Goal: Transaction & Acquisition: Purchase product/service

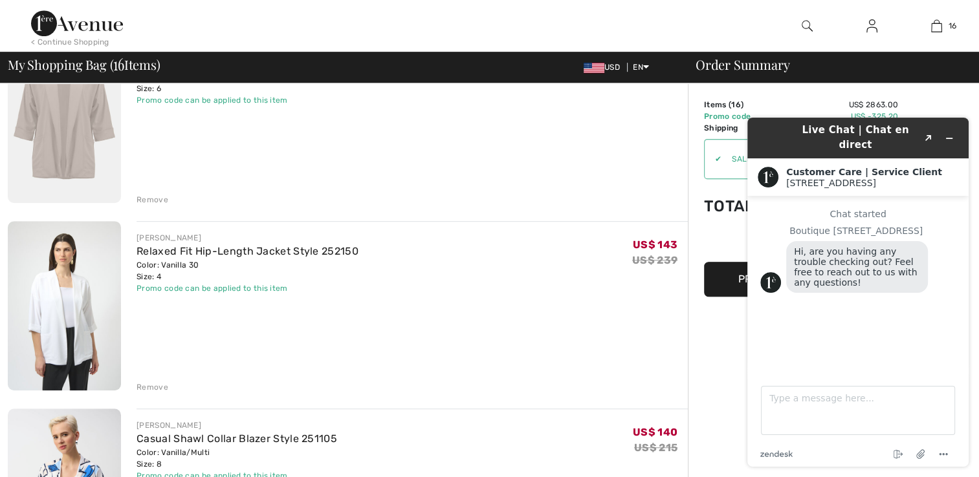
scroll to position [717, 0]
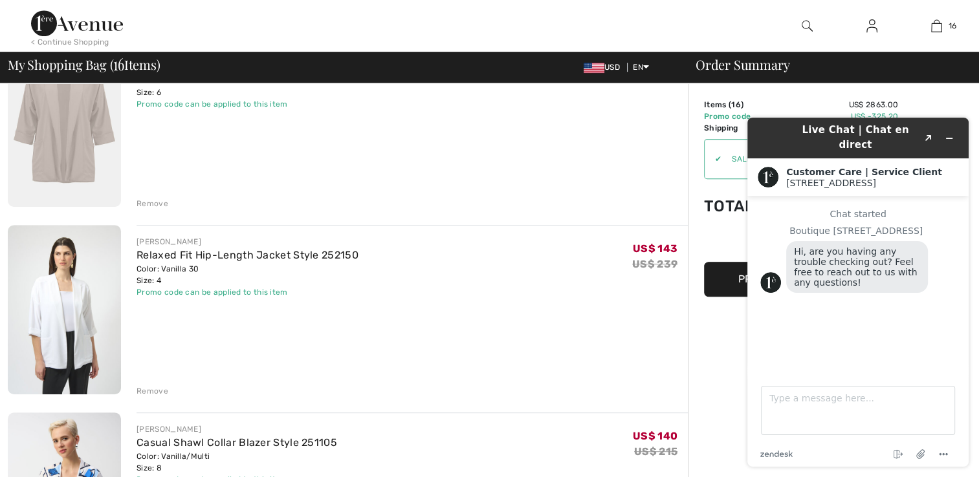
click at [922, 81] on div "My Shopping Bag ( 16 Items) USD EN English Français Order Summary" at bounding box center [489, 67] width 979 height 31
click at [647, 347] on div "JOSEPH RIBKOFF Relaxed Fit Hip-Length Jacket Style 252150 Color: Vanilla 30 Siz…" at bounding box center [411, 311] width 551 height 172
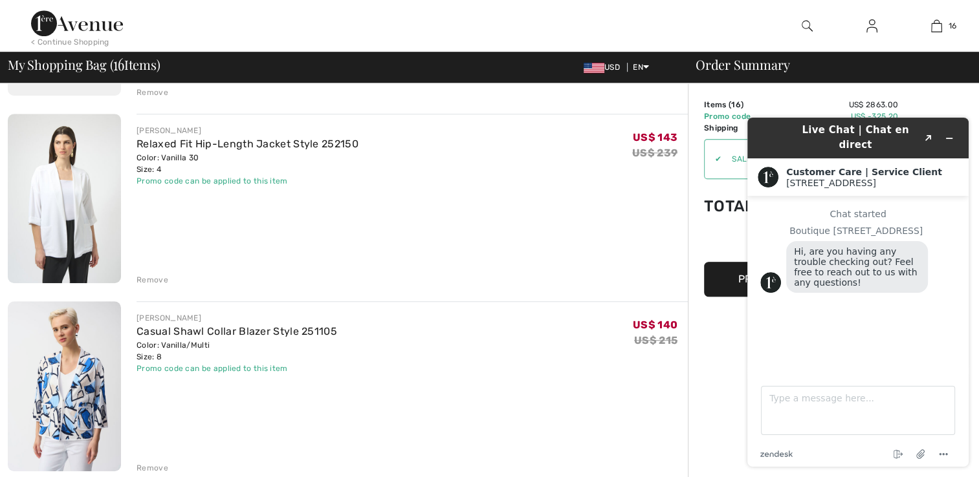
scroll to position [828, 0]
click at [949, 138] on icon "Minimize widget" at bounding box center [949, 138] width 6 height 0
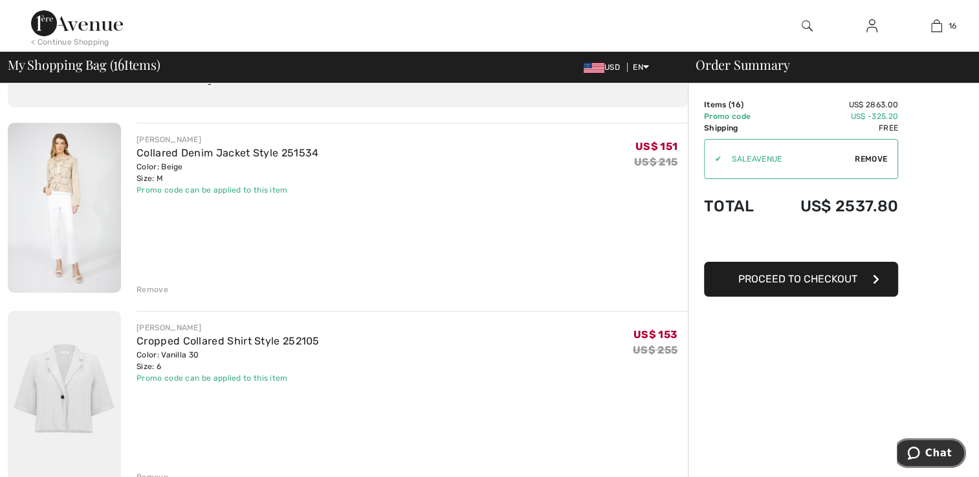
scroll to position [76, 0]
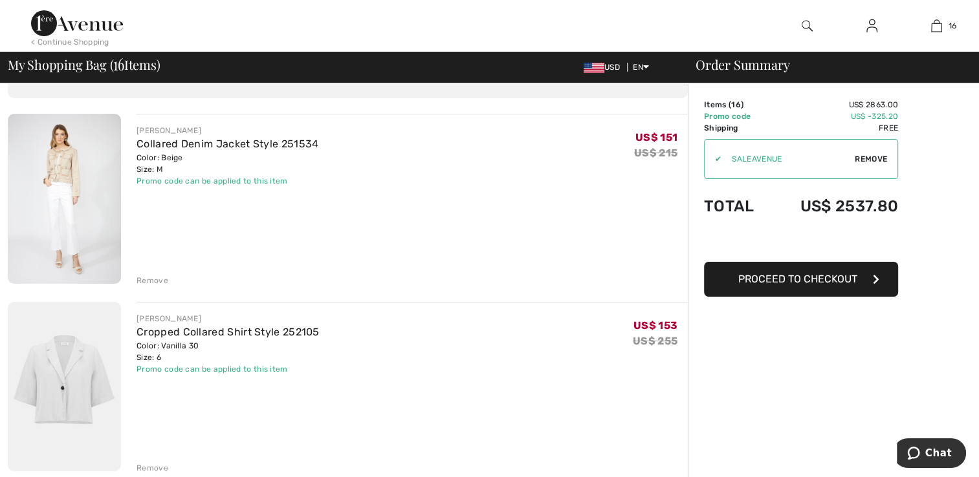
click at [155, 283] on div "Remove" at bounding box center [152, 281] width 32 height 12
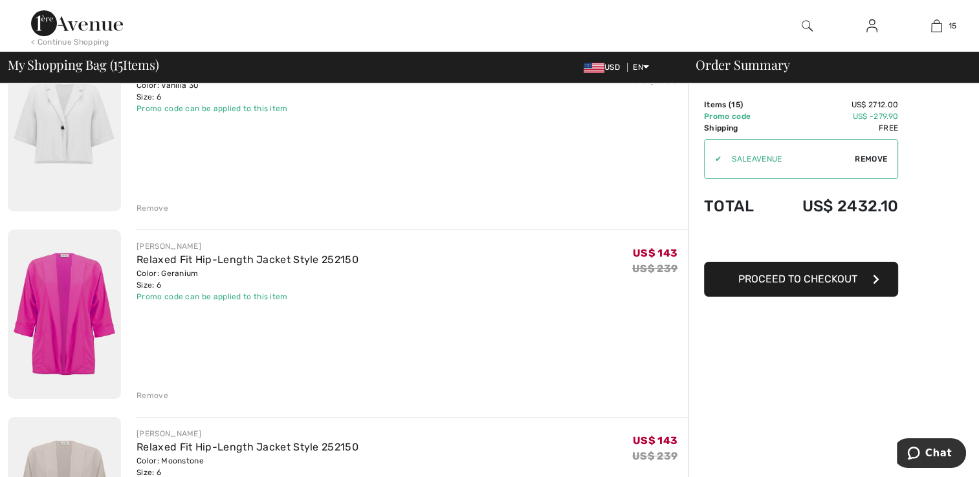
scroll to position [131, 0]
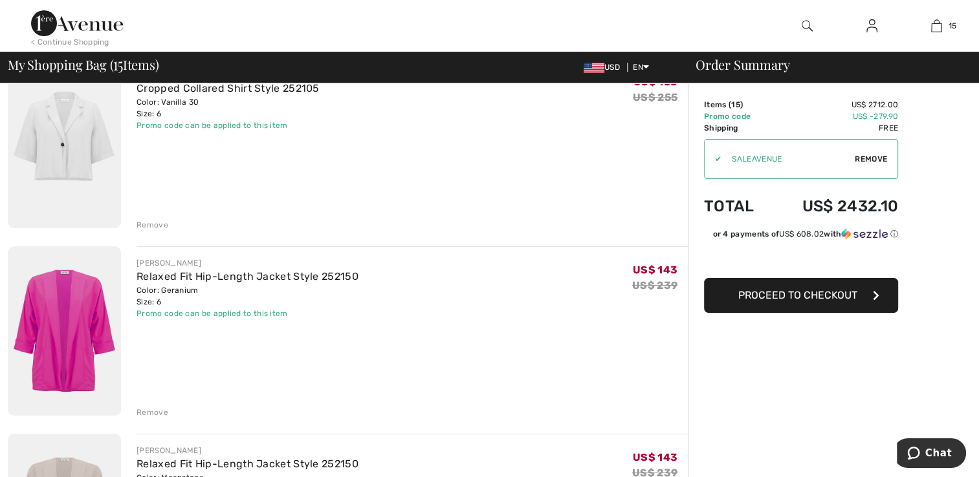
click at [164, 418] on div "Remove" at bounding box center [152, 413] width 32 height 12
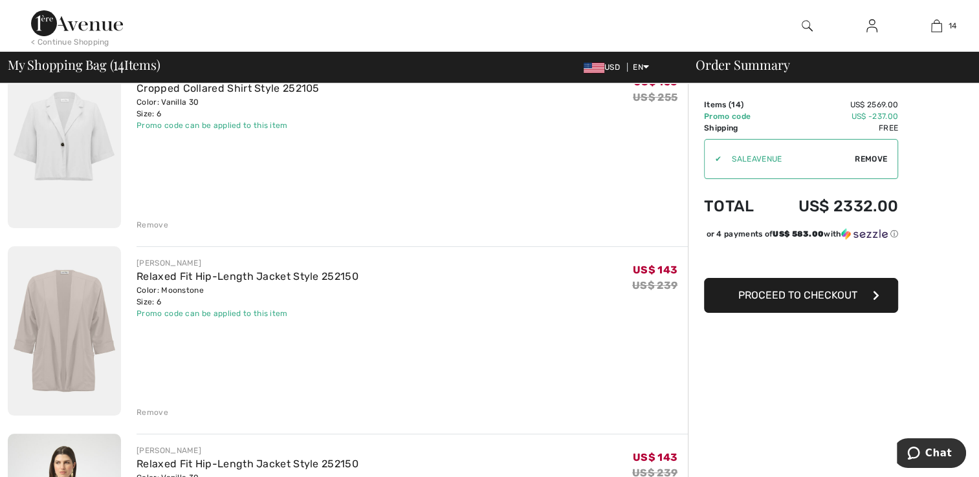
click at [150, 225] on div "Remove" at bounding box center [152, 225] width 32 height 12
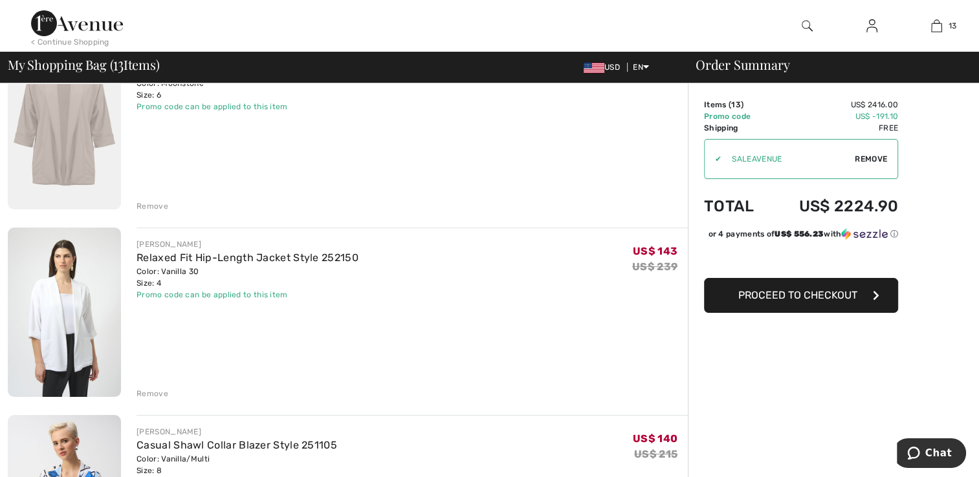
scroll to position [150, 0]
click at [150, 396] on div "Remove" at bounding box center [152, 394] width 32 height 12
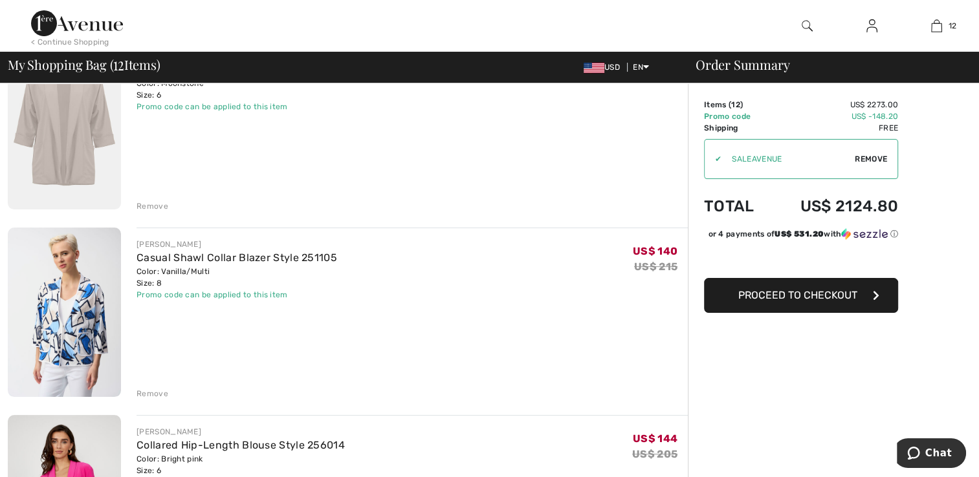
click at [160, 202] on div "Remove" at bounding box center [152, 206] width 32 height 12
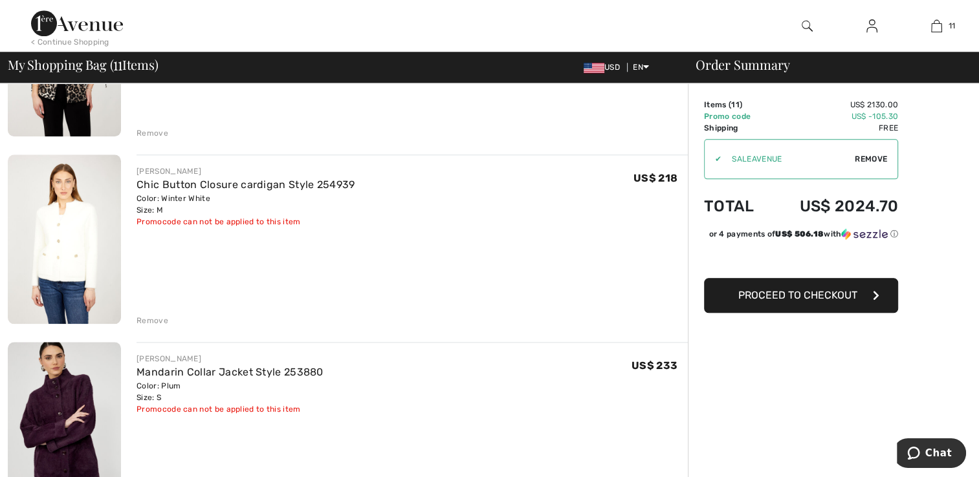
scroll to position [1350, 0]
click at [251, 373] on link "Mandarin Collar Jacket Style 253880" at bounding box center [229, 373] width 187 height 12
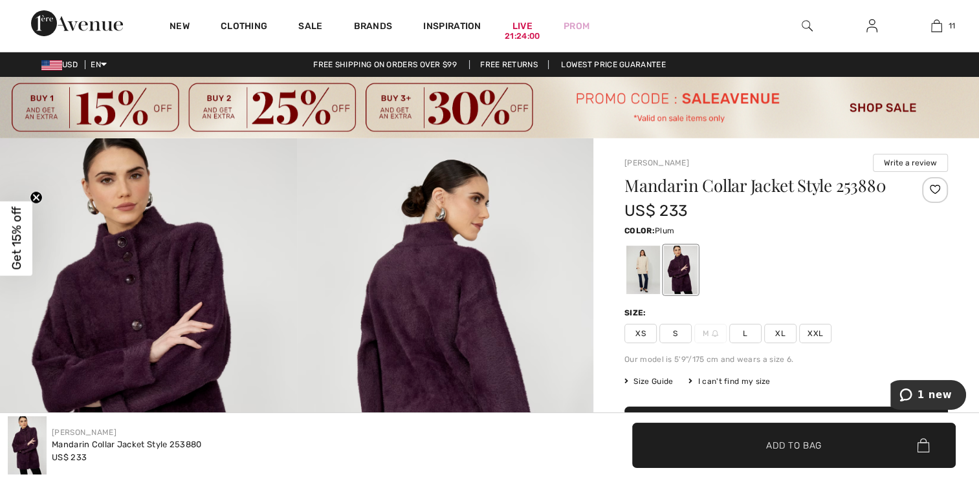
click at [640, 278] on div at bounding box center [643, 270] width 34 height 49
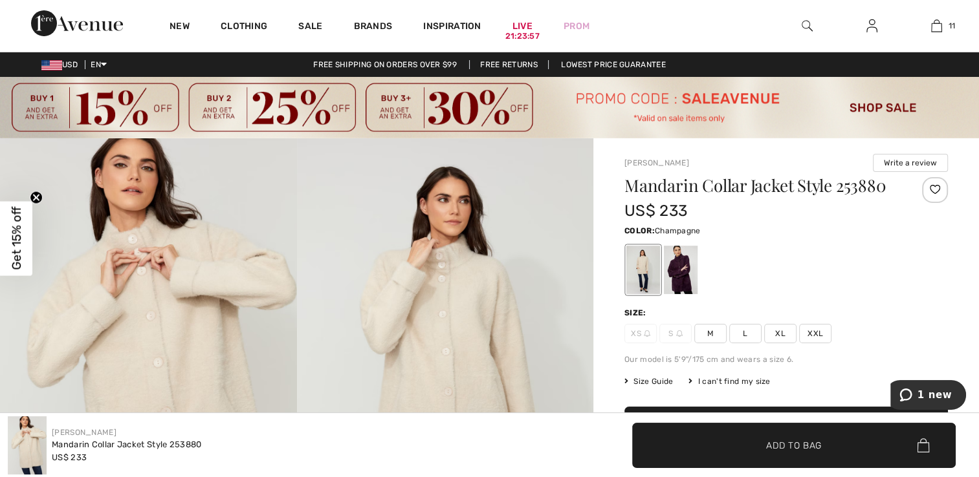
click at [711, 347] on div "Mandarin Collar Jacket Style 253880 US$ 233 Color: Champagne Champagne Size: XS…" at bounding box center [785, 348] width 323 height 343
click at [713, 339] on span "M" at bounding box center [710, 333] width 32 height 19
click at [693, 455] on span "✔ Added to Bag Add to Bag" at bounding box center [793, 445] width 323 height 45
click at [940, 29] on img at bounding box center [936, 26] width 11 height 16
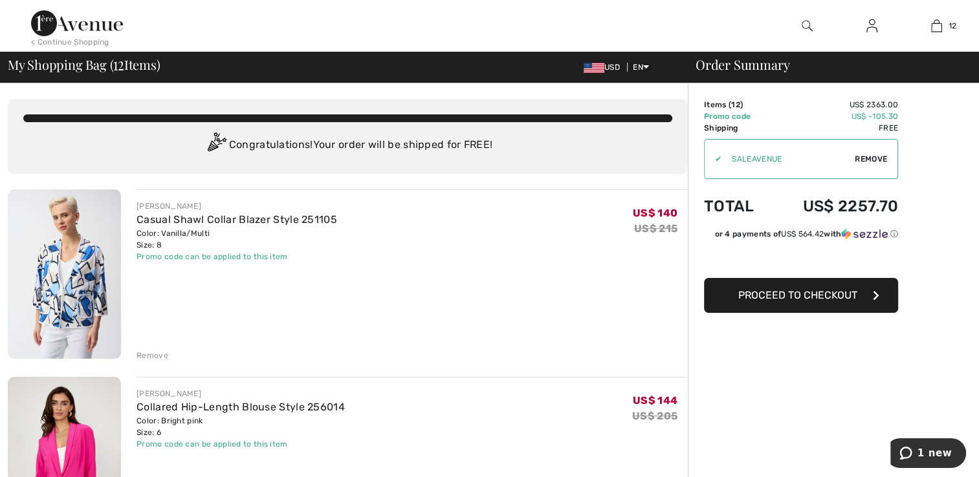
click at [805, 304] on button "Proceed to Checkout" at bounding box center [801, 295] width 194 height 35
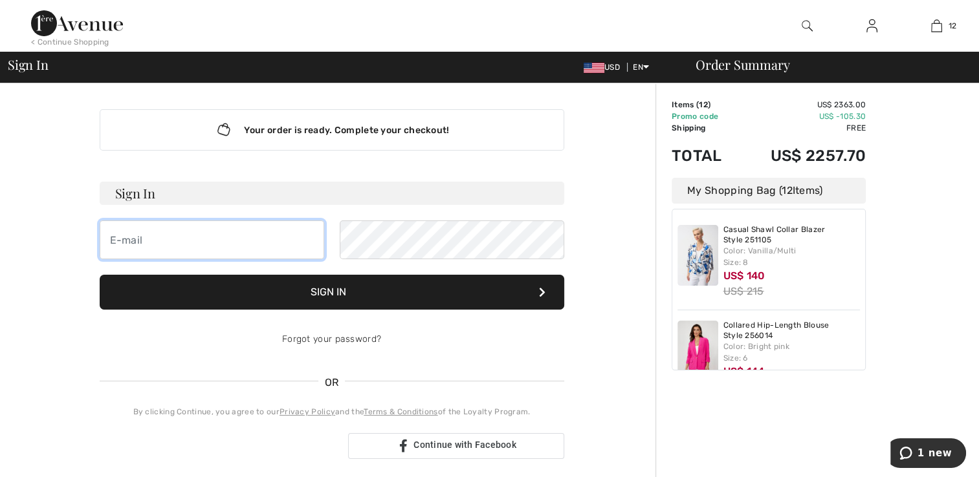
click at [217, 244] on input "email" at bounding box center [212, 240] width 224 height 39
type input "joyce121327@yahoo.com"
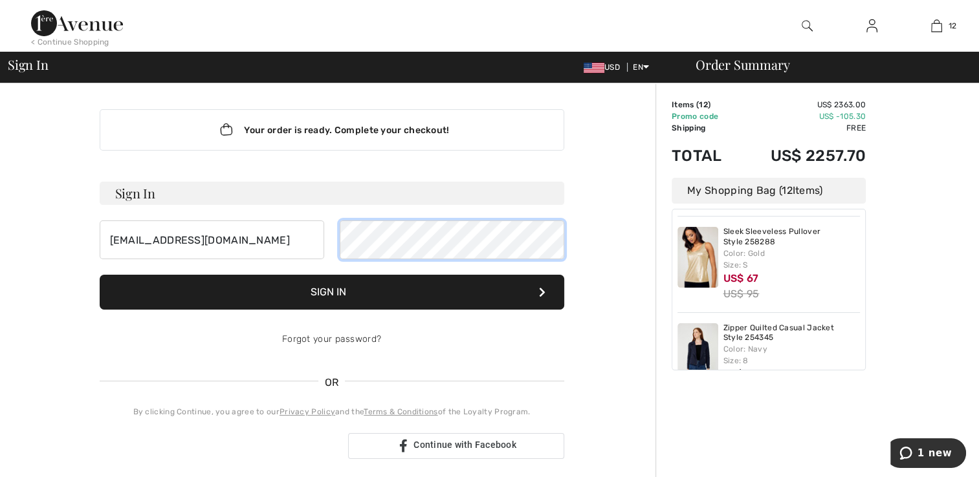
scroll to position [194, 0]
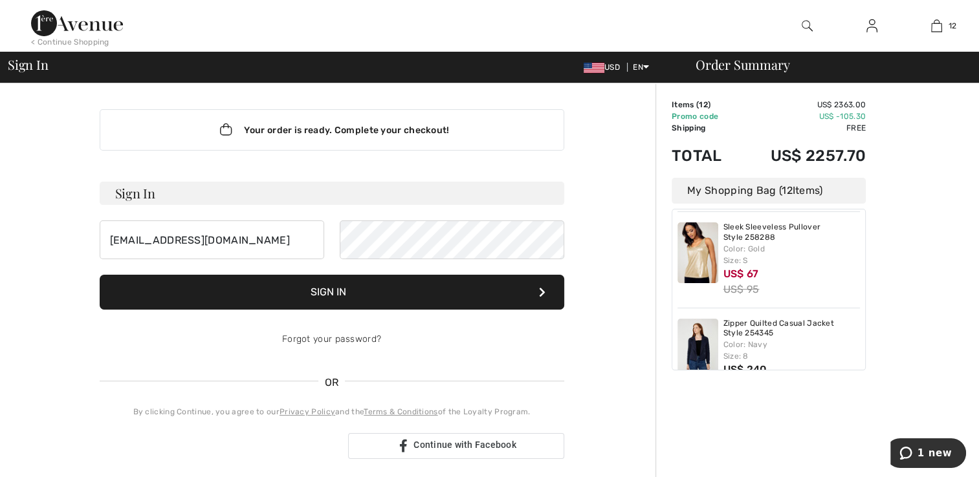
click at [373, 303] on button "Sign In" at bounding box center [332, 292] width 464 height 35
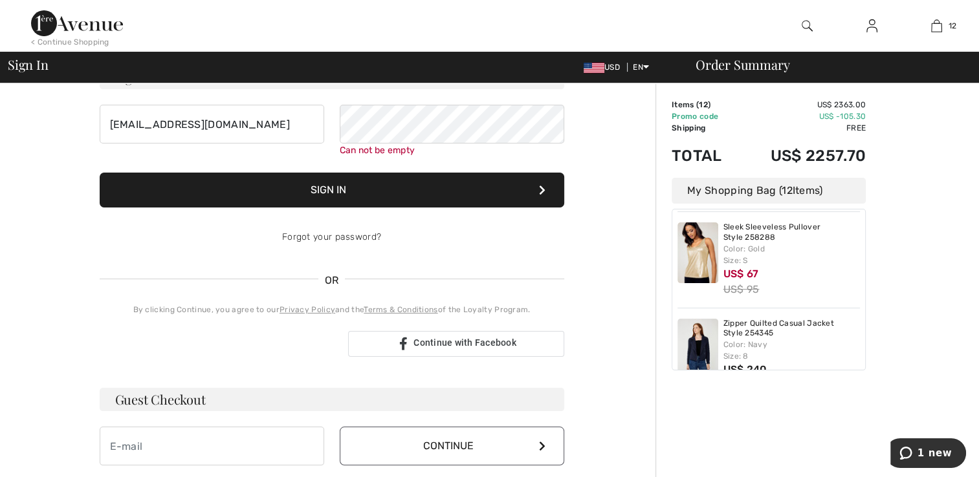
click at [411, 235] on div "Forgot your password?" at bounding box center [332, 237] width 464 height 39
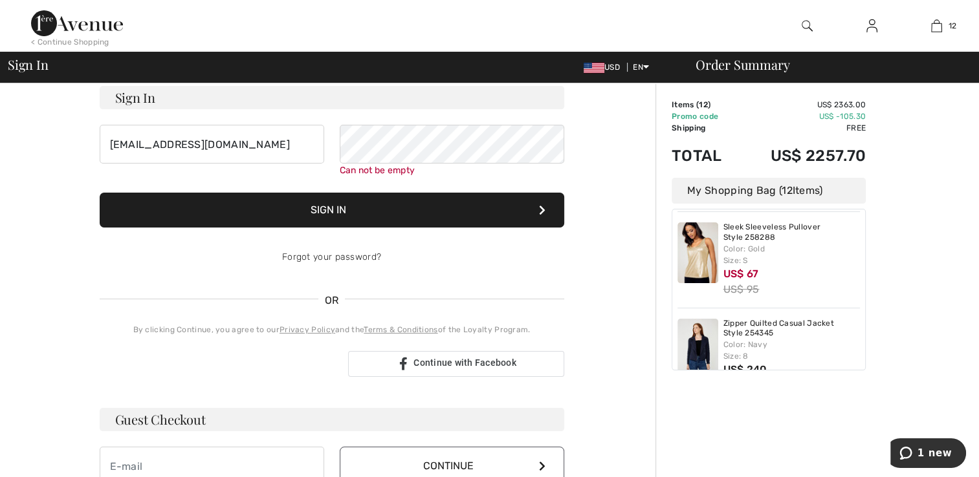
scroll to position [60, 0]
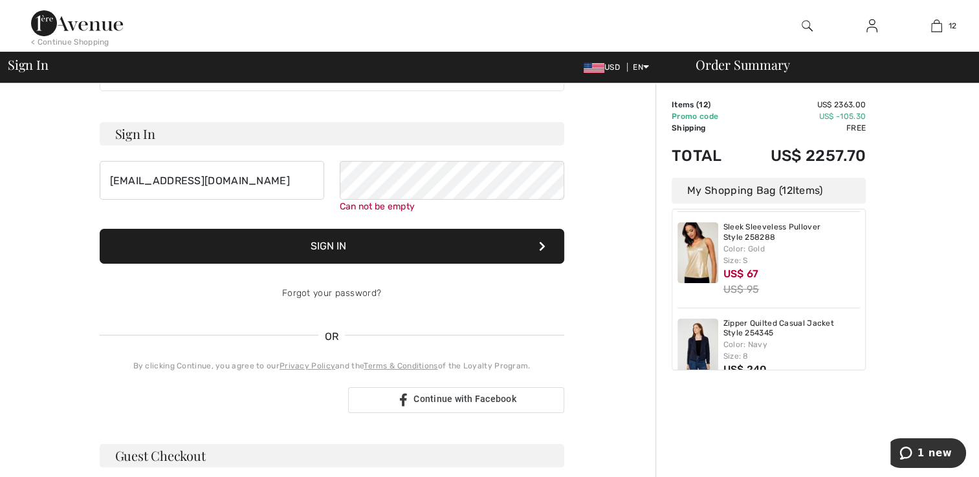
click at [475, 253] on button "Sign In" at bounding box center [332, 246] width 464 height 35
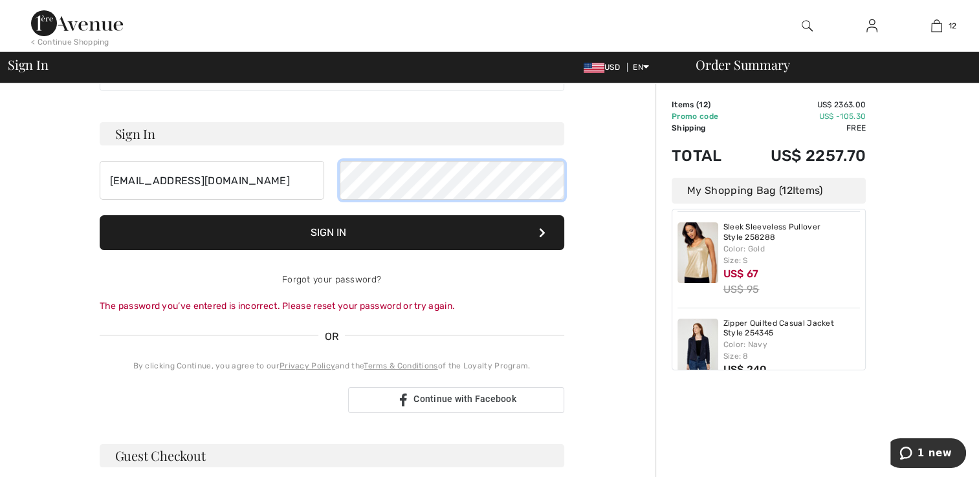
scroll to position [0, 0]
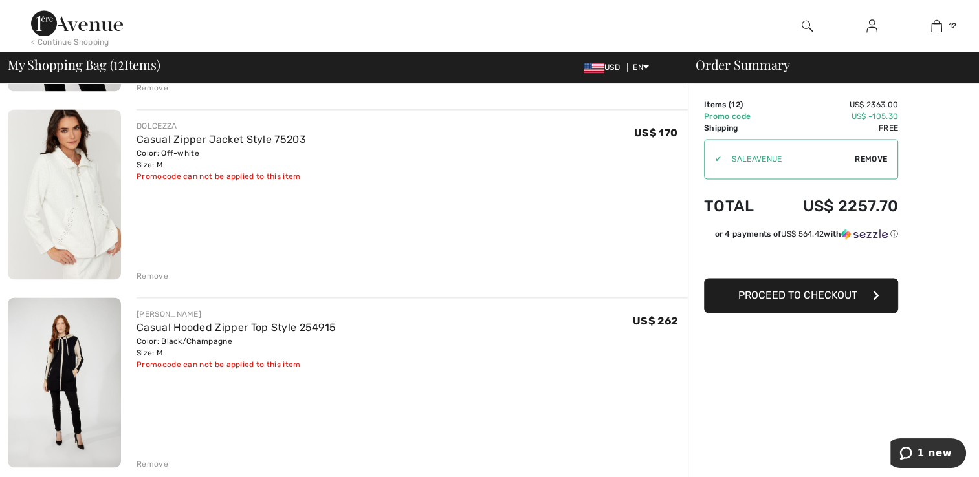
scroll to position [1772, 0]
click at [191, 141] on link "Casual Zipper Jacket Style 75203" at bounding box center [220, 139] width 169 height 12
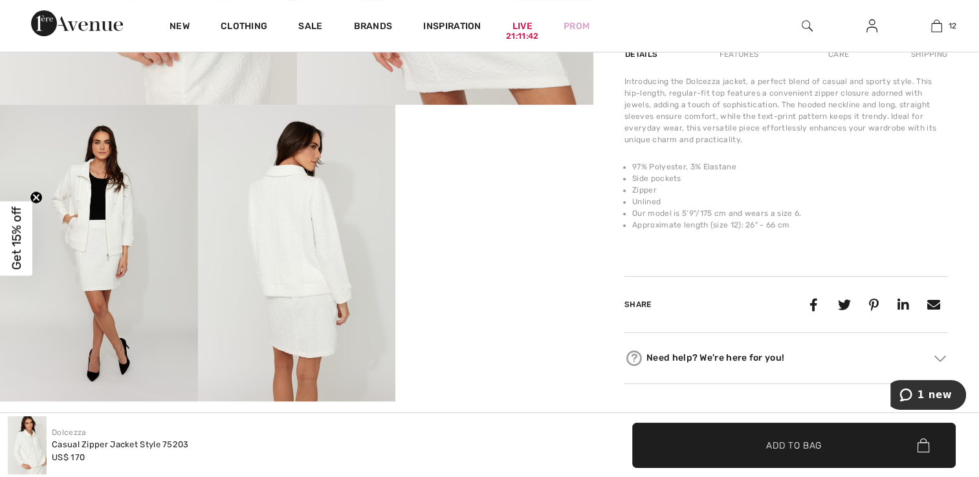
scroll to position [486, 0]
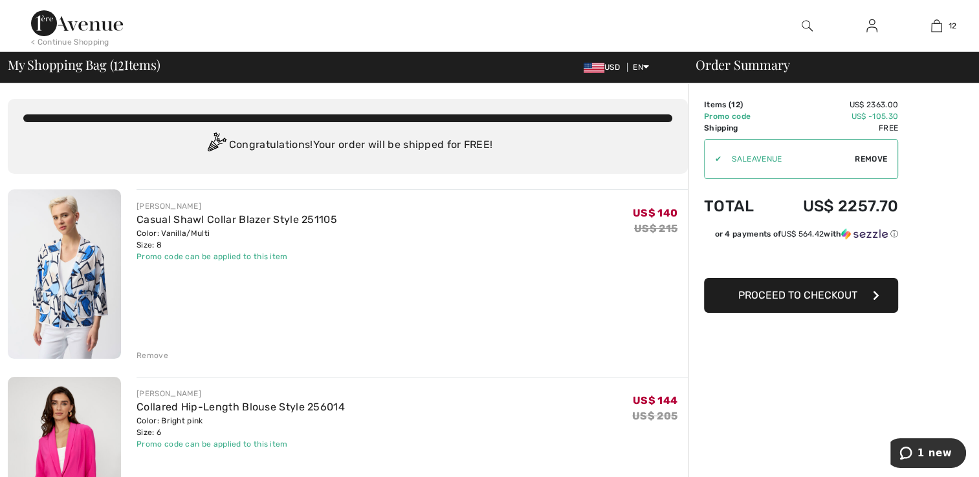
click at [878, 163] on span "Remove" at bounding box center [870, 159] width 32 height 12
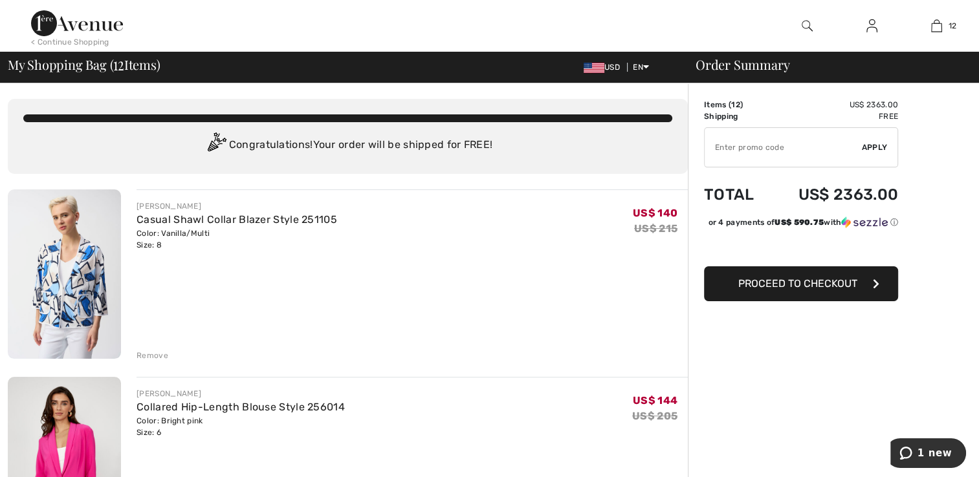
click at [766, 147] on input "TEXT" at bounding box center [782, 147] width 157 height 39
click at [765, 146] on input "TEXT" at bounding box center [782, 147] width 157 height 39
type input "AFP1056AECB"
click at [878, 154] on div "✔ Apply Remove" at bounding box center [801, 147] width 194 height 40
click at [875, 153] on span "Apply" at bounding box center [874, 148] width 26 height 12
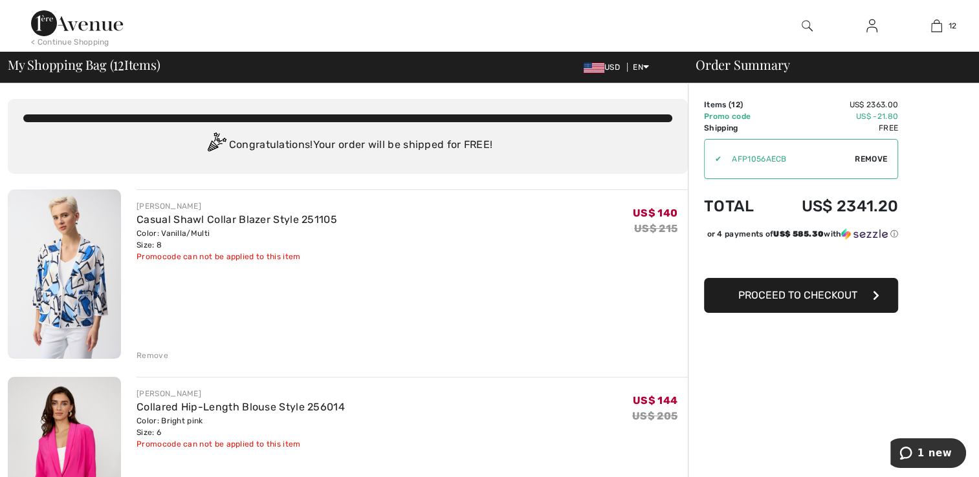
click at [3, 3] on div "< Continue Shopping 12 Added to Bag Joseph Ribkoff Casual Shawl Collar Blazer S…" at bounding box center [489, 26] width 979 height 52
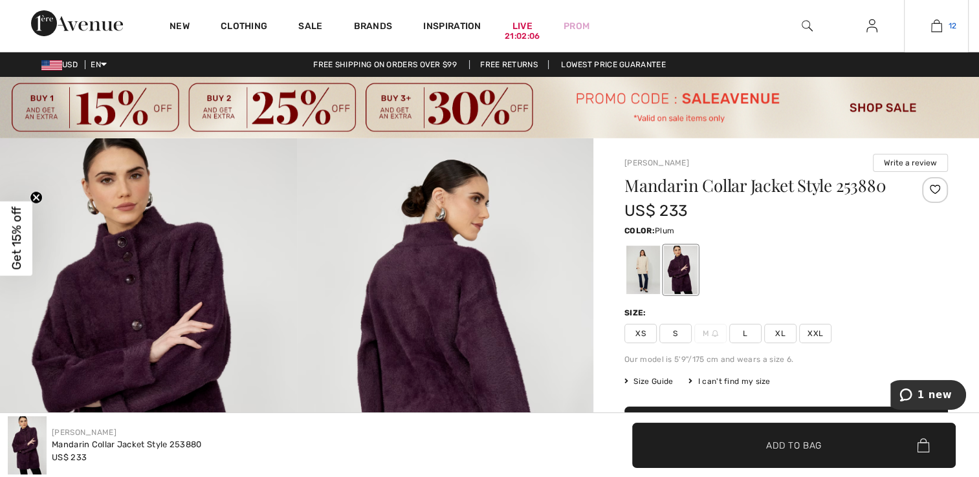
click at [942, 27] on link "12" at bounding box center [935, 26] width 63 height 16
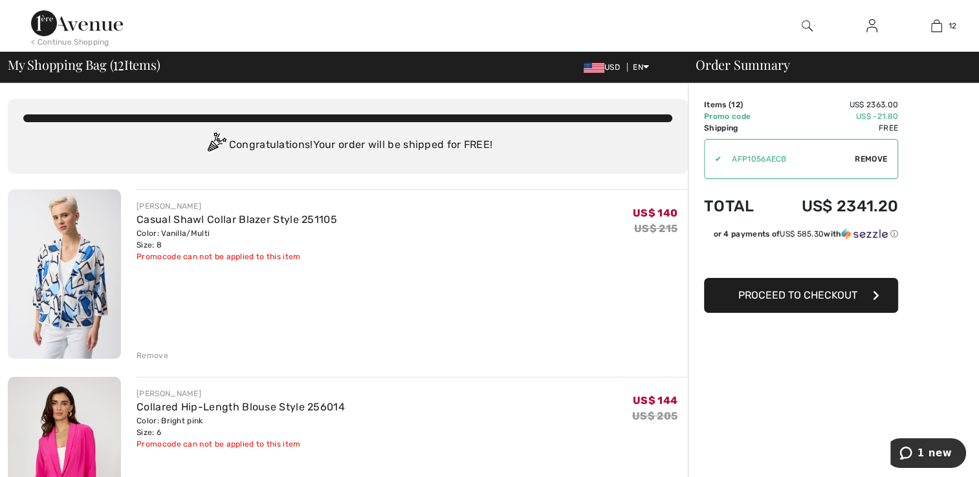
click at [884, 157] on span "Remove" at bounding box center [870, 159] width 32 height 12
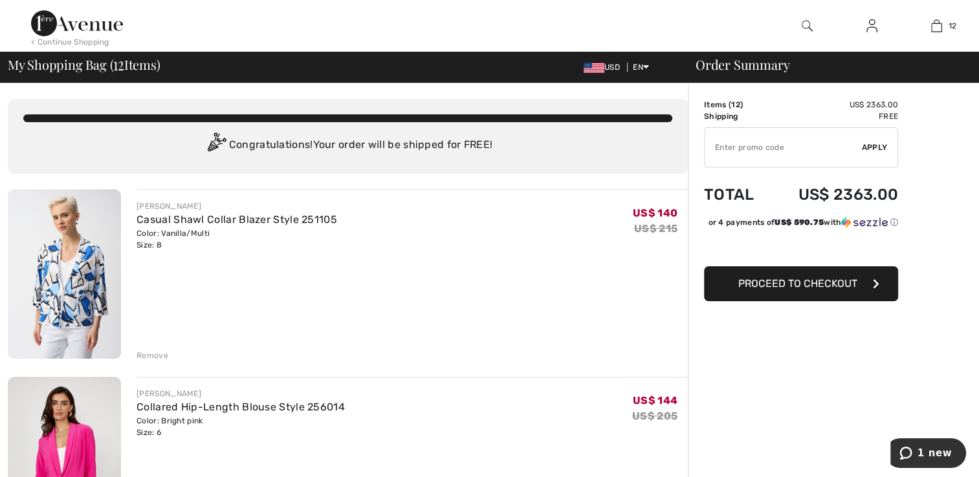
click at [788, 148] on input "TEXT" at bounding box center [782, 147] width 157 height 39
type input "SALEAVENUE"
click at [882, 155] on div "✔ Apply Remove" at bounding box center [801, 147] width 194 height 40
click at [876, 158] on div "✔ Apply Remove" at bounding box center [801, 147] width 194 height 40
click at [882, 147] on span "Apply" at bounding box center [874, 148] width 26 height 12
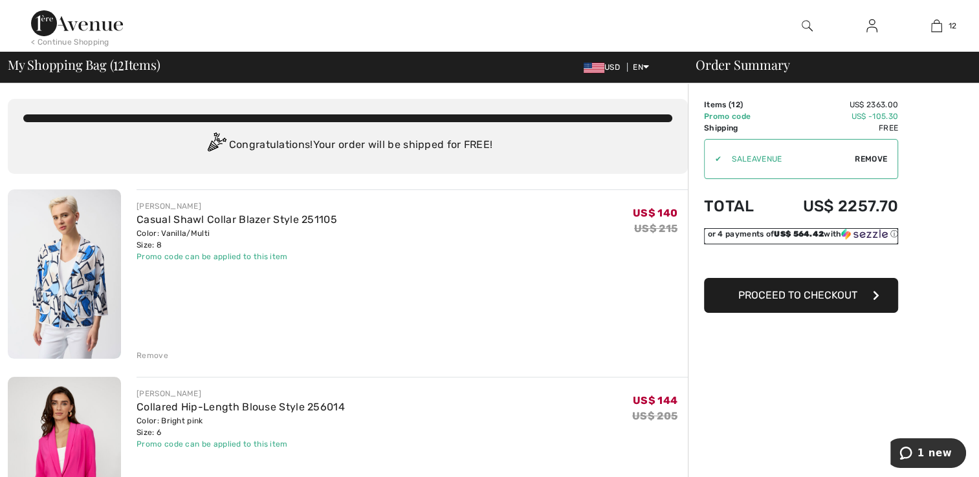
click at [838, 234] on div "or 4 payments of US$ 564.42 with ⓘ" at bounding box center [802, 234] width 191 height 12
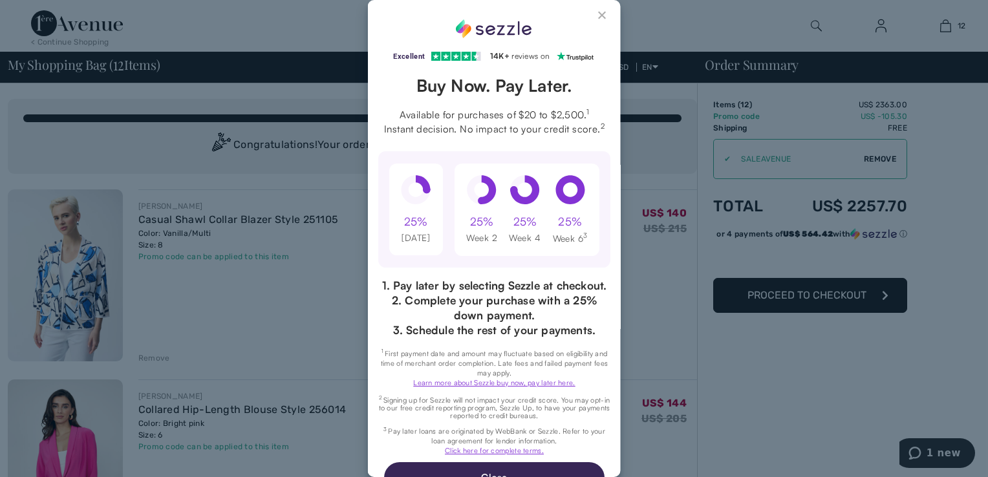
click at [595, 20] on button "Close Sezzle Modal" at bounding box center [603, 18] width 16 height 16
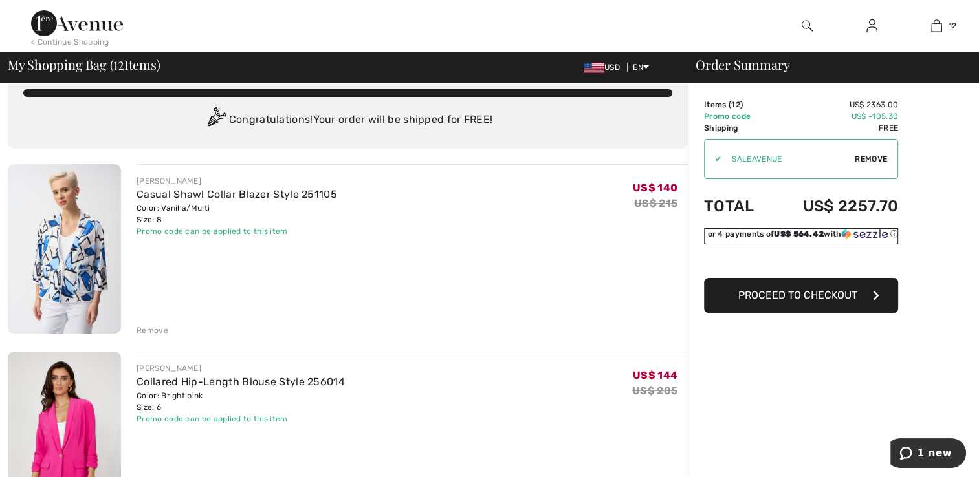
scroll to position [51, 0]
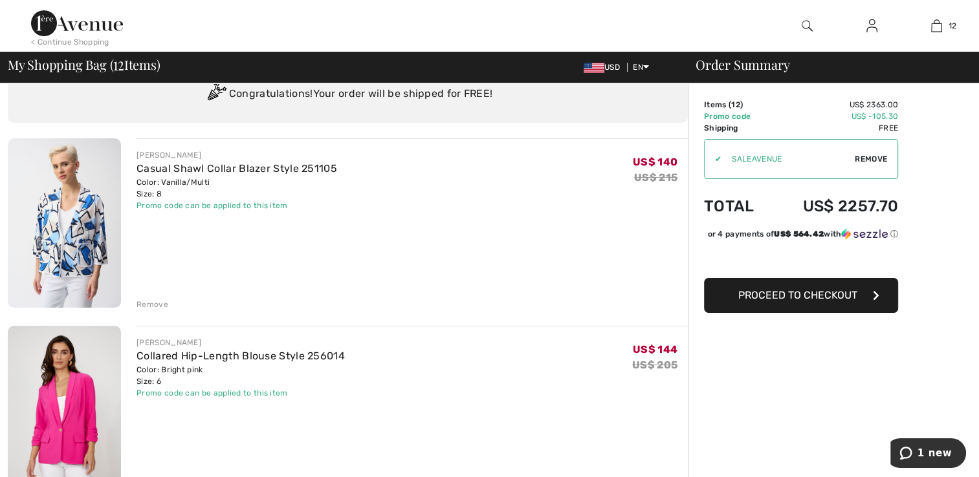
click at [159, 305] on div "Remove" at bounding box center [152, 305] width 32 height 12
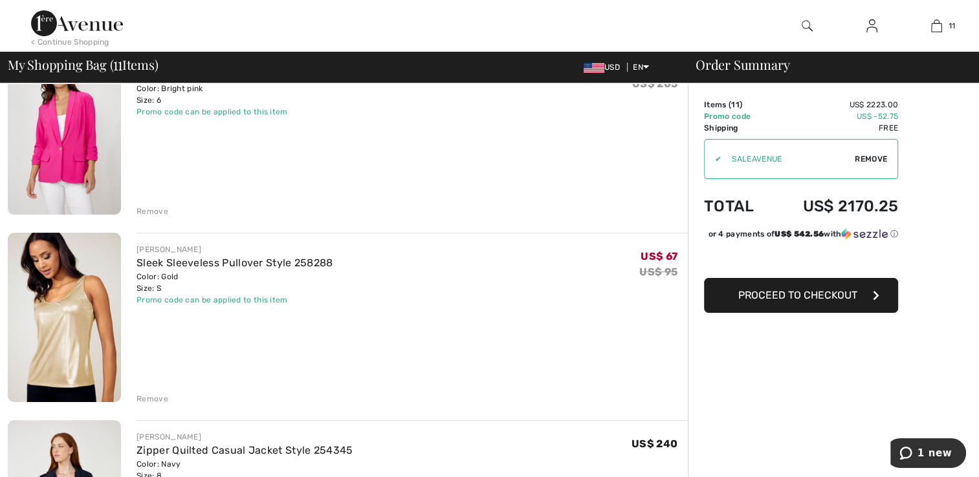
scroll to position [145, 0]
click at [295, 296] on div "Promo code can be applied to this item" at bounding box center [234, 300] width 196 height 12
click at [151, 215] on div "Remove" at bounding box center [152, 212] width 32 height 12
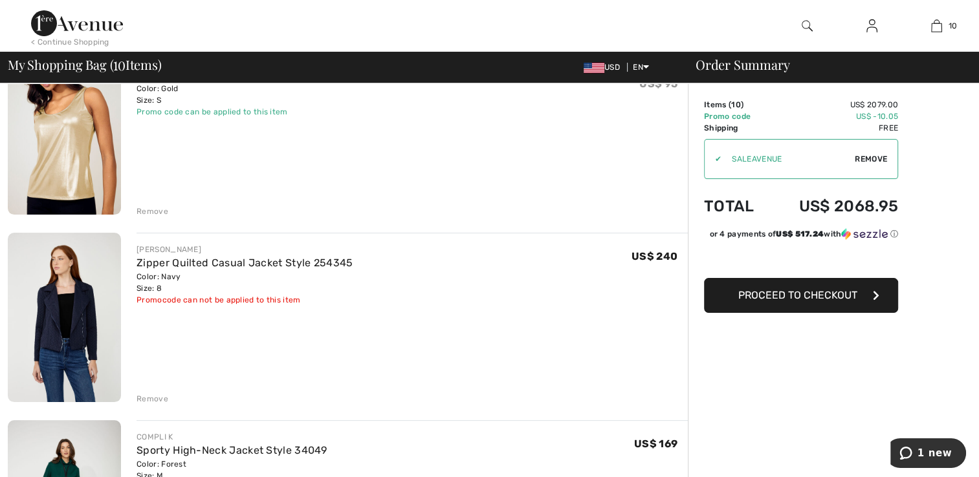
scroll to position [128, 0]
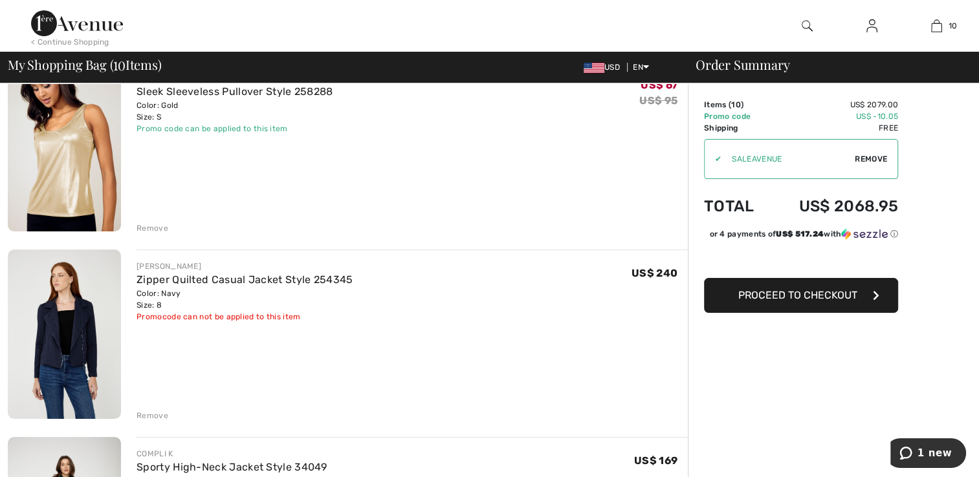
click at [149, 416] on div "Remove" at bounding box center [152, 416] width 32 height 12
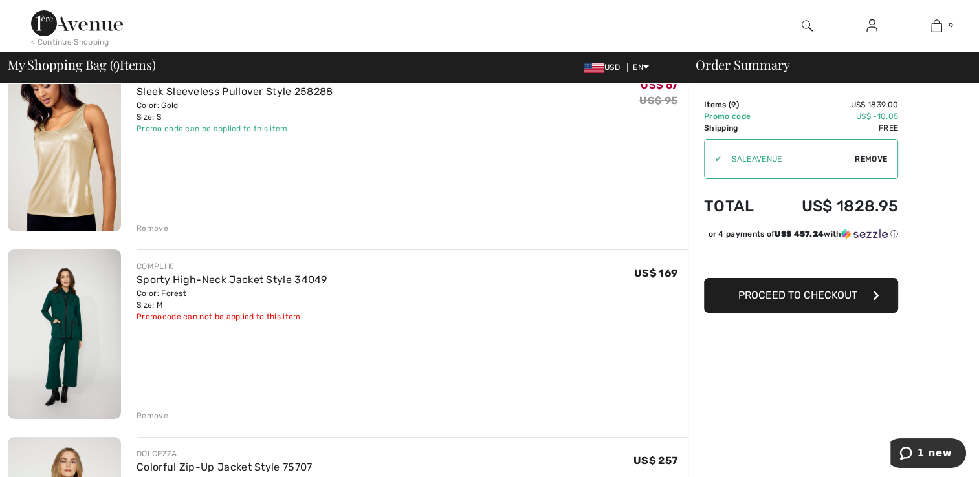
click at [156, 419] on div "Remove" at bounding box center [152, 416] width 32 height 12
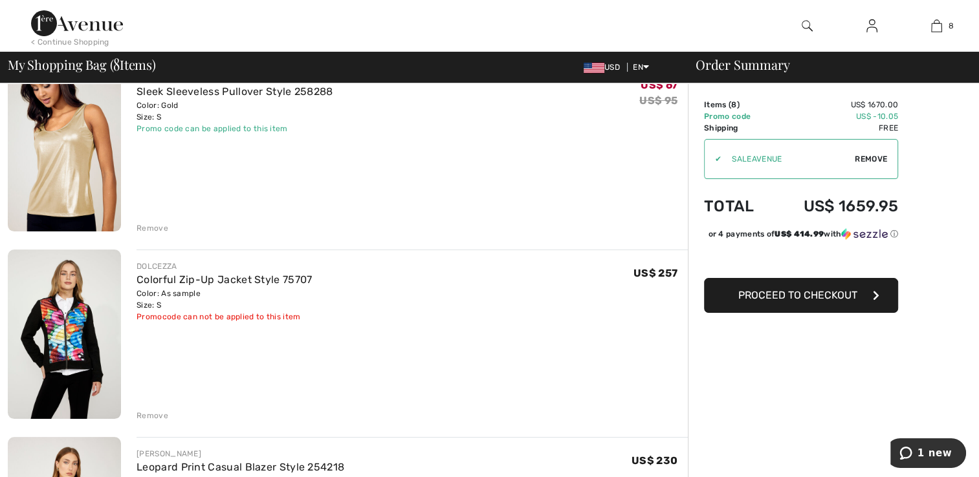
click at [159, 232] on div "Remove" at bounding box center [152, 228] width 32 height 12
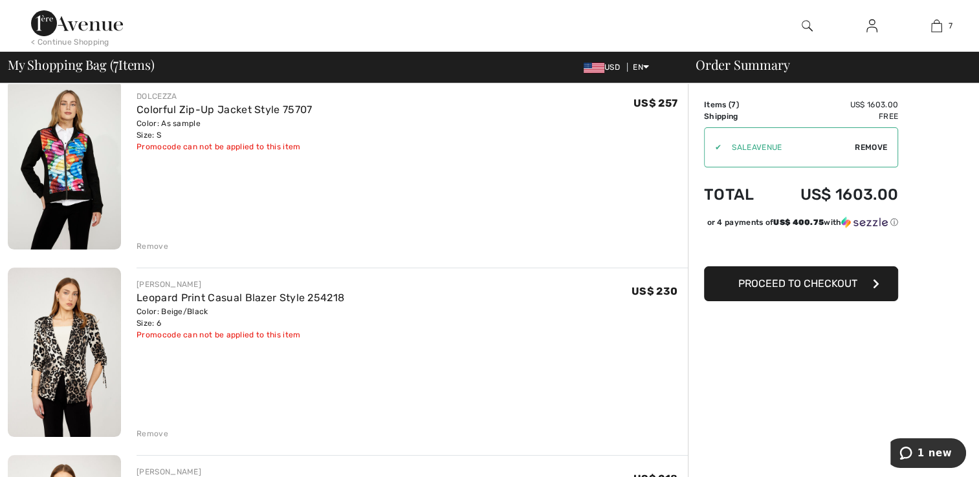
click at [162, 434] on div "Remove" at bounding box center [152, 434] width 32 height 12
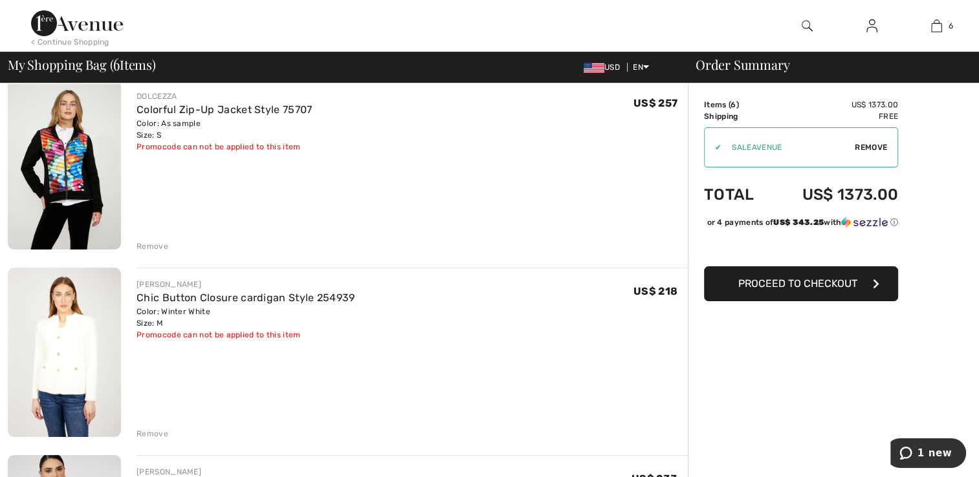
click at [156, 243] on div "Remove" at bounding box center [152, 247] width 32 height 12
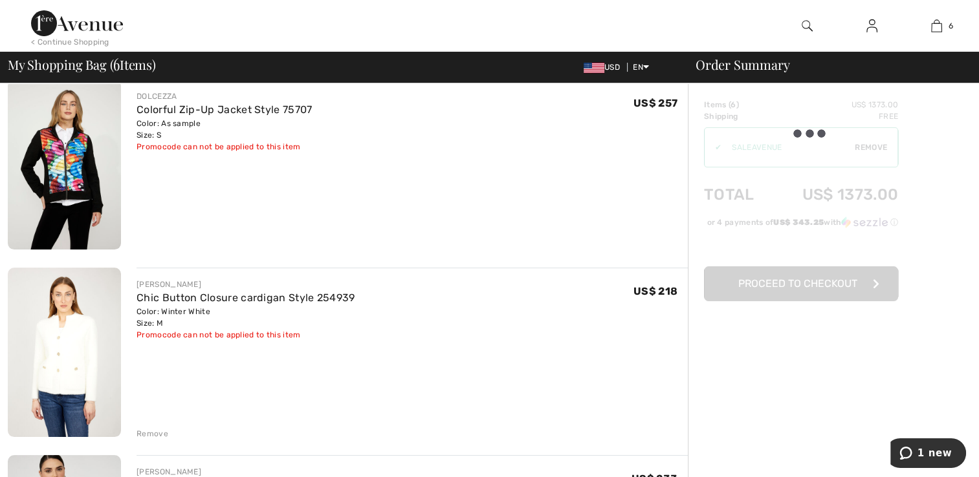
click at [150, 435] on div "Remove" at bounding box center [152, 434] width 32 height 12
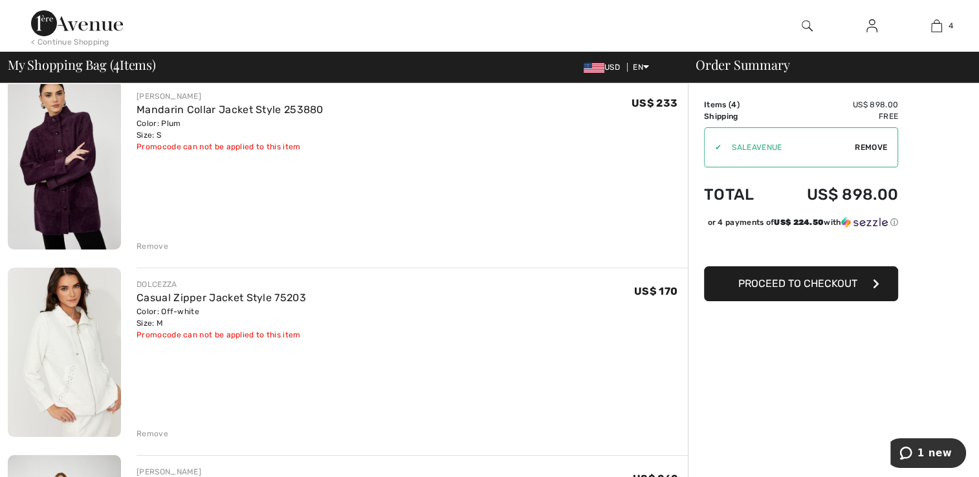
click at [158, 434] on div "Remove" at bounding box center [152, 434] width 32 height 12
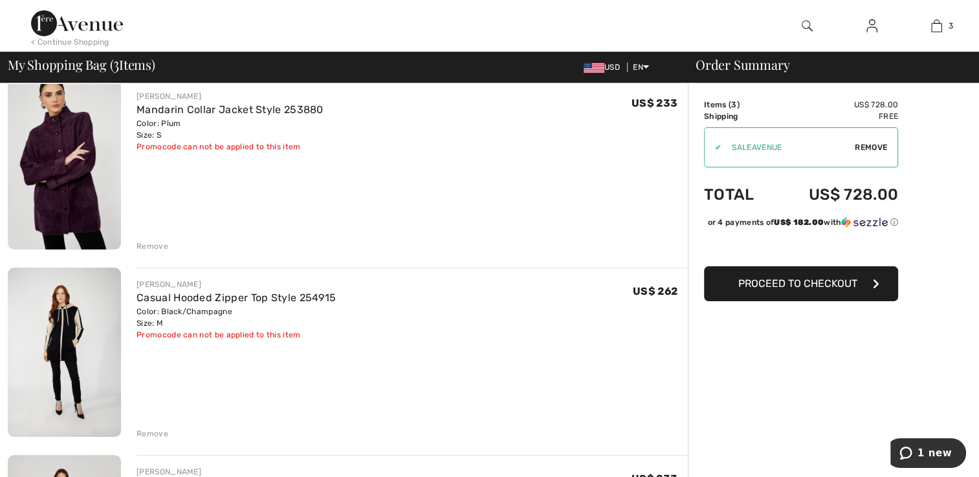
click at [153, 435] on div "Remove" at bounding box center [152, 434] width 32 height 12
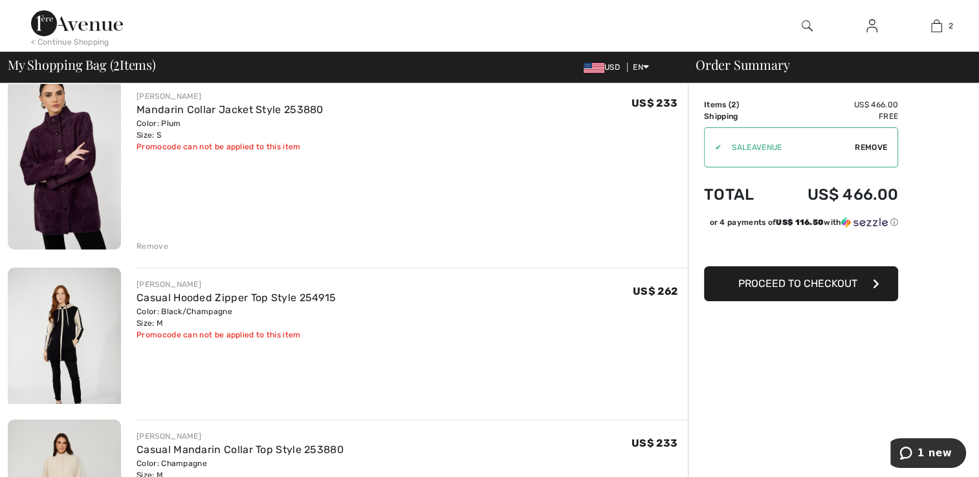
click at [149, 246] on div "Remove" at bounding box center [152, 247] width 32 height 12
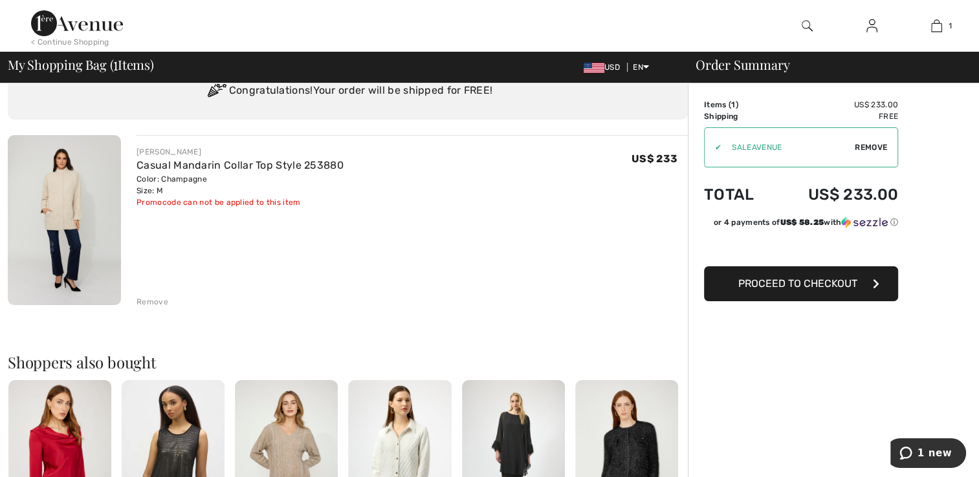
scroll to position [0, 0]
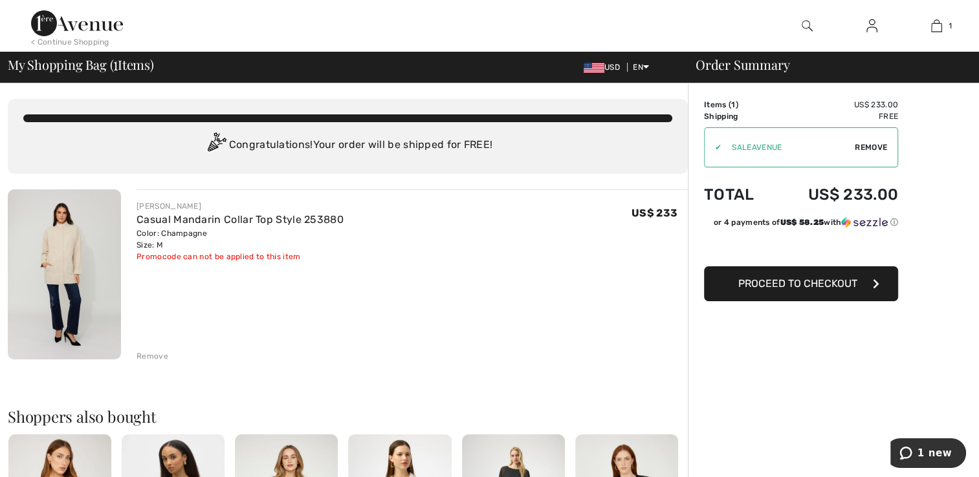
click at [224, 296] on div "FRANK LYMAN Casual Mandarin Collar Top Style 253880 Color: Champagne Size: M Fi…" at bounding box center [411, 275] width 551 height 173
click at [160, 357] on div "Remove" at bounding box center [152, 357] width 32 height 12
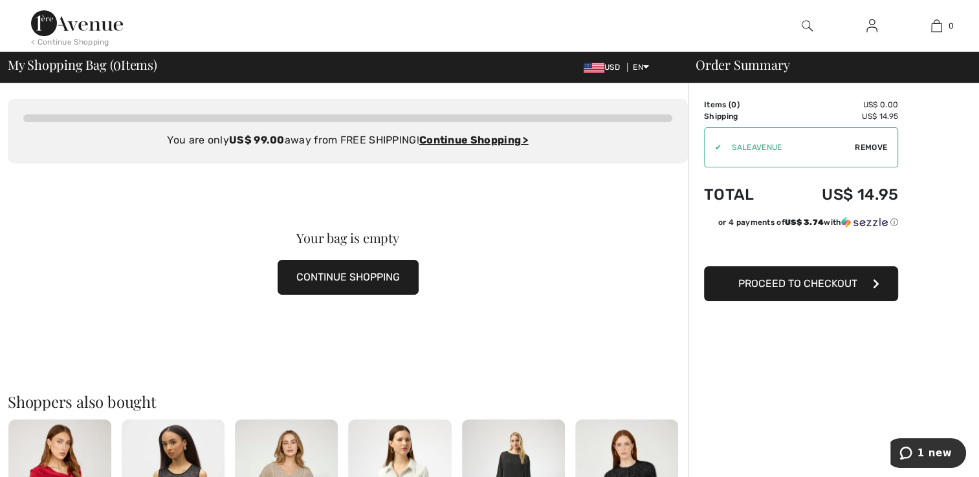
click at [387, 276] on button "CONTINUE SHOPPING" at bounding box center [347, 277] width 141 height 35
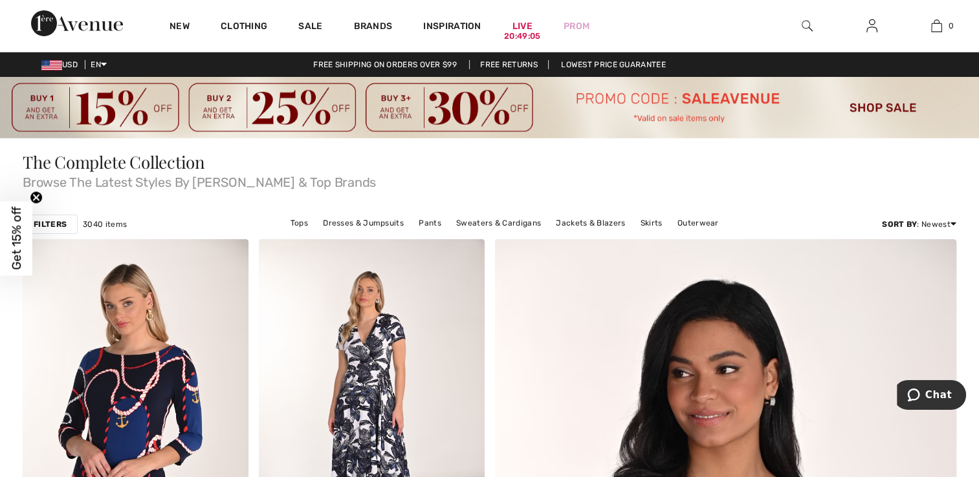
click at [500, 220] on link "Sweaters & Cardigans" at bounding box center [498, 223] width 98 height 17
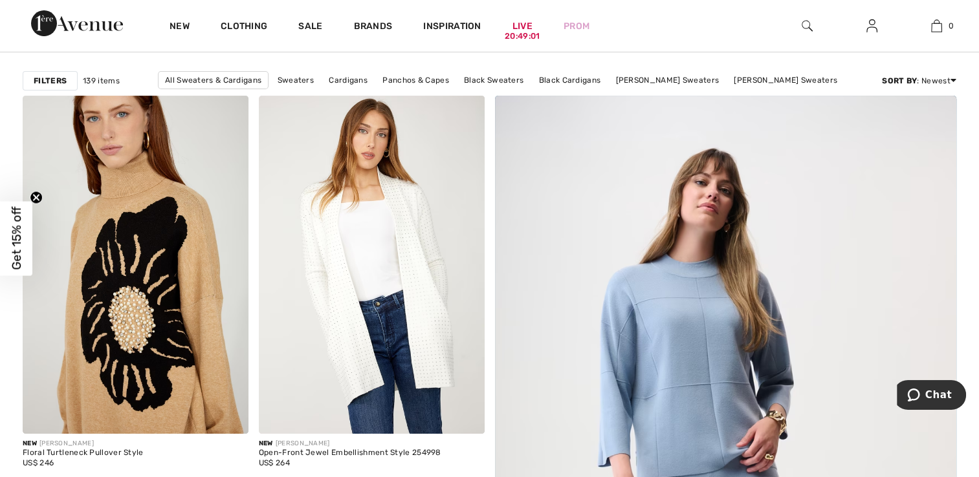
scroll to position [163, 0]
click at [439, 345] on img at bounding box center [372, 265] width 226 height 338
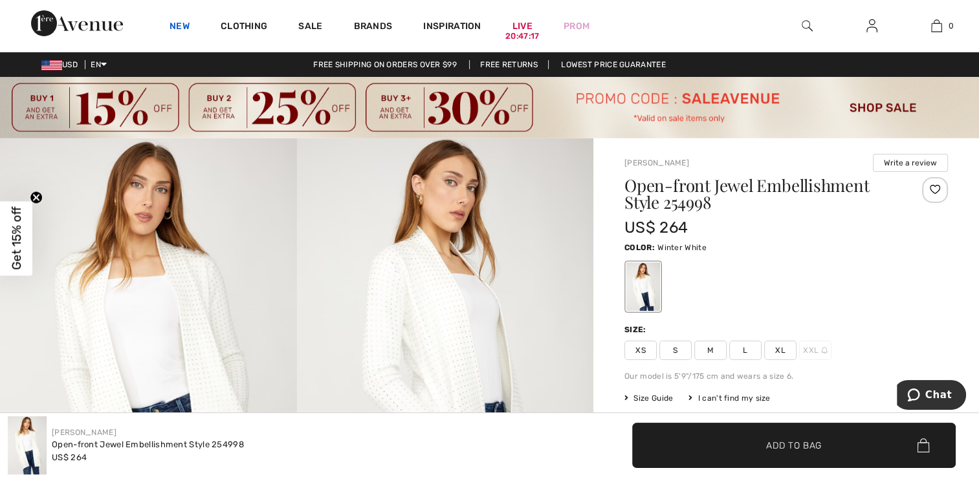
click at [186, 28] on link "New" at bounding box center [179, 28] width 20 height 14
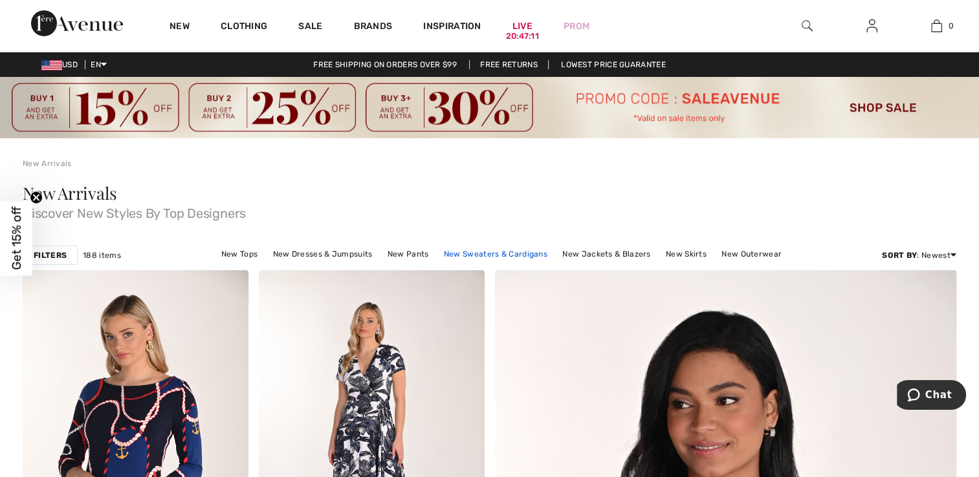
click at [505, 255] on link "New Sweaters & Cardigans" at bounding box center [495, 254] width 116 height 17
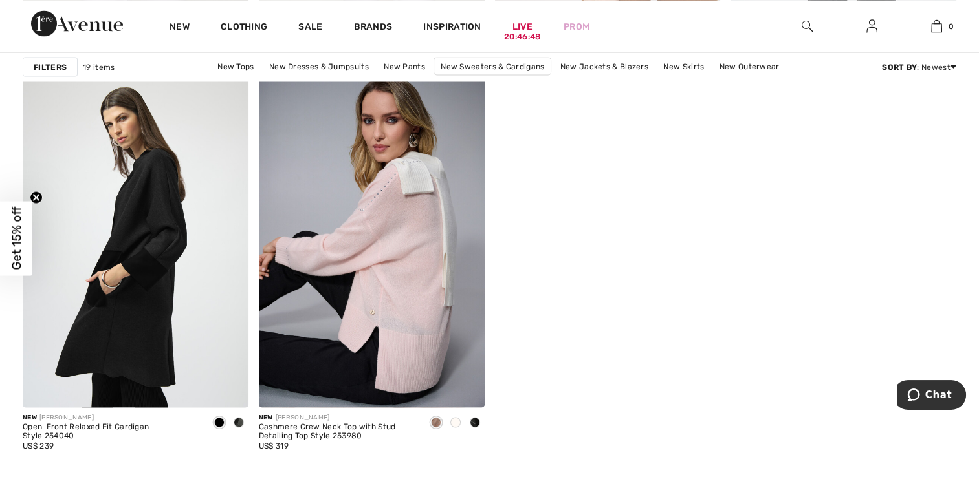
scroll to position [2425, 0]
click at [154, 261] on img at bounding box center [136, 239] width 226 height 338
click at [488, 70] on link "New Sweaters & Cardigans" at bounding box center [492, 66] width 118 height 18
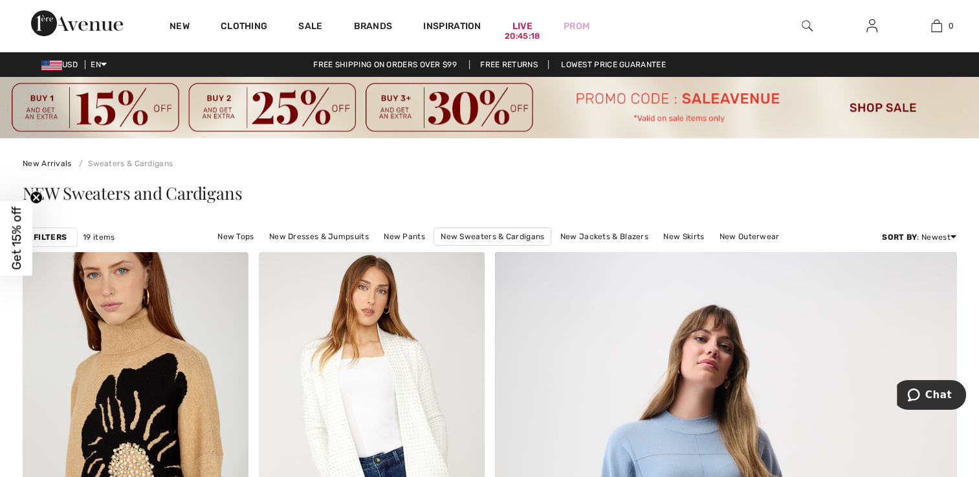
click at [793, 28] on div at bounding box center [806, 26] width 65 height 52
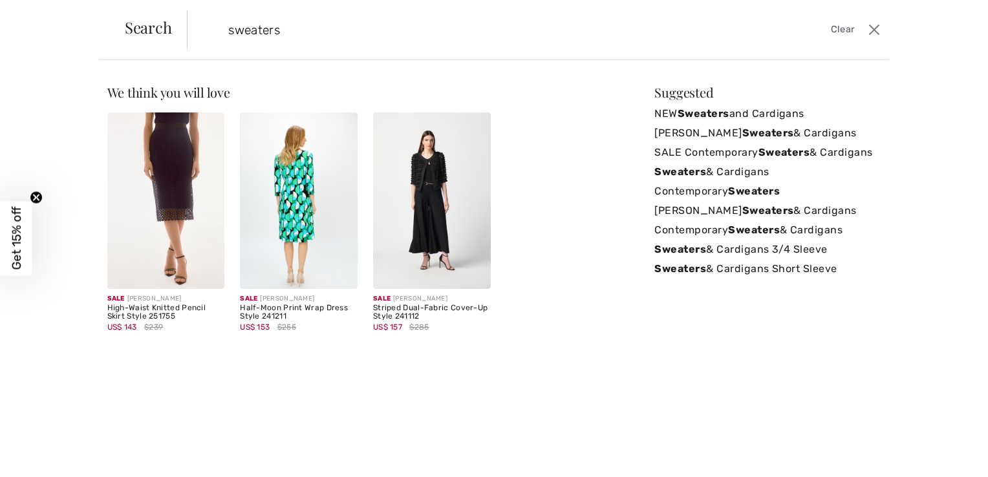
type input "sweaters"
click at [494, 232] on div "Sale JOSEPH RIBKOFF Striped Dual-Fabric Cover-Up Style 241112 US$ 157 $285" at bounding box center [431, 231] width 133 height 236
click at [781, 147] on strong "Sweaters" at bounding box center [785, 152] width 52 height 12
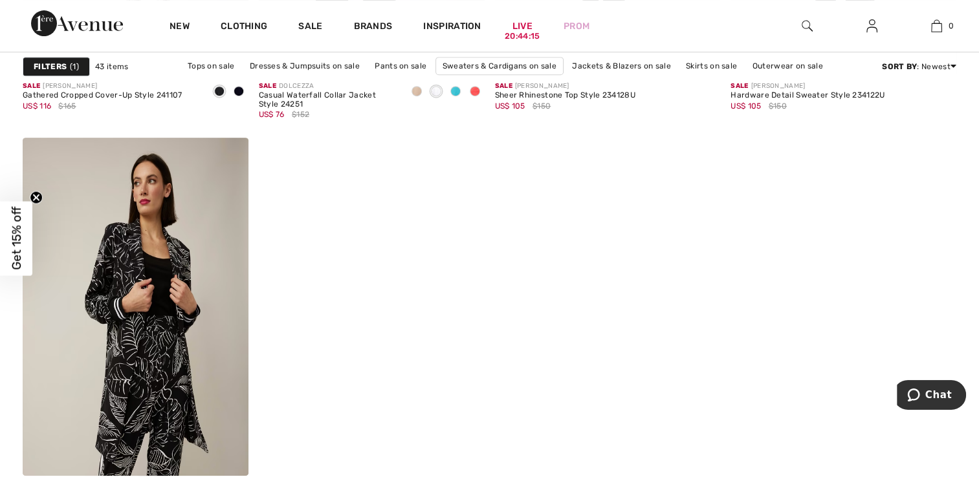
scroll to position [5464, 0]
